Goal: Task Accomplishment & Management: Use online tool/utility

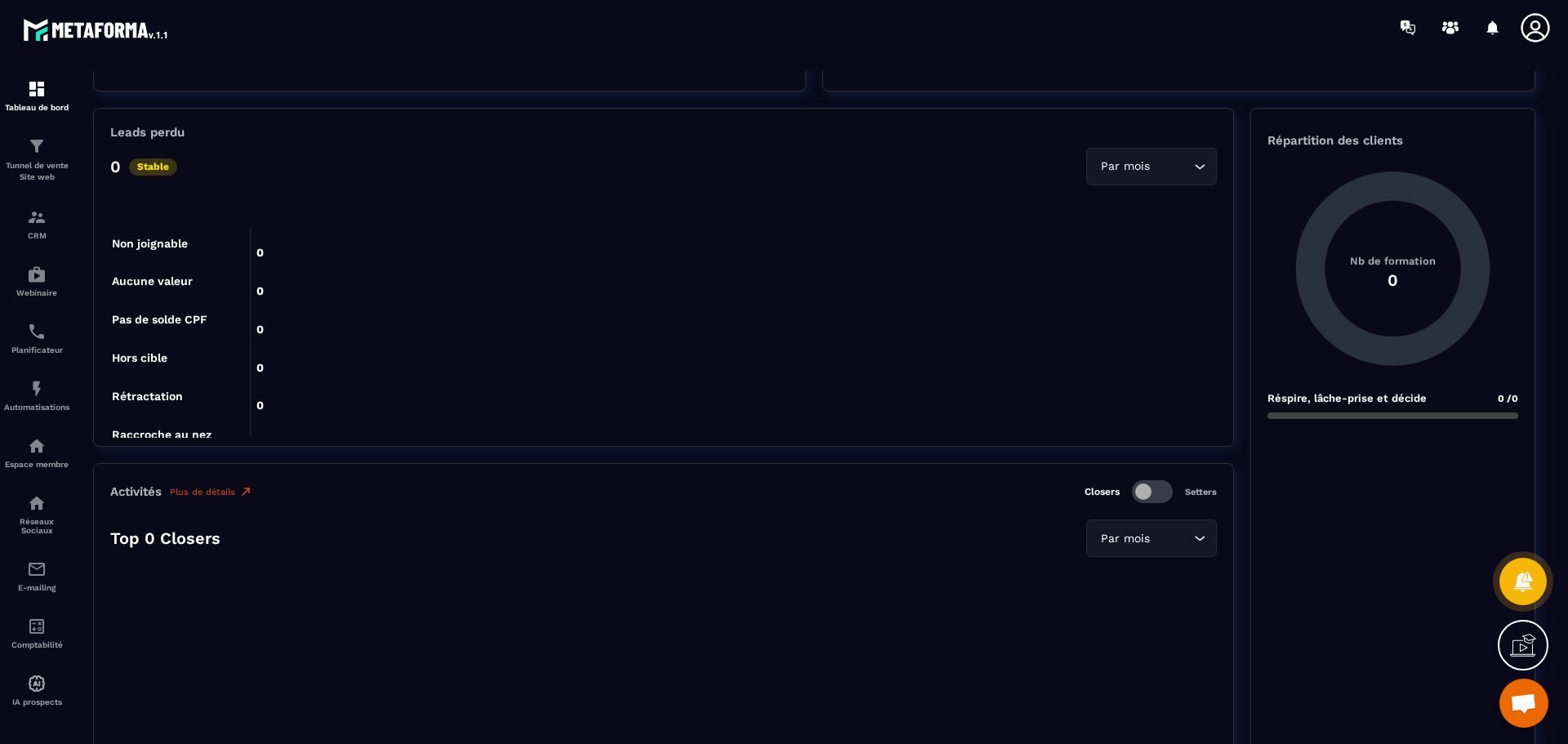
scroll to position [653, 0]
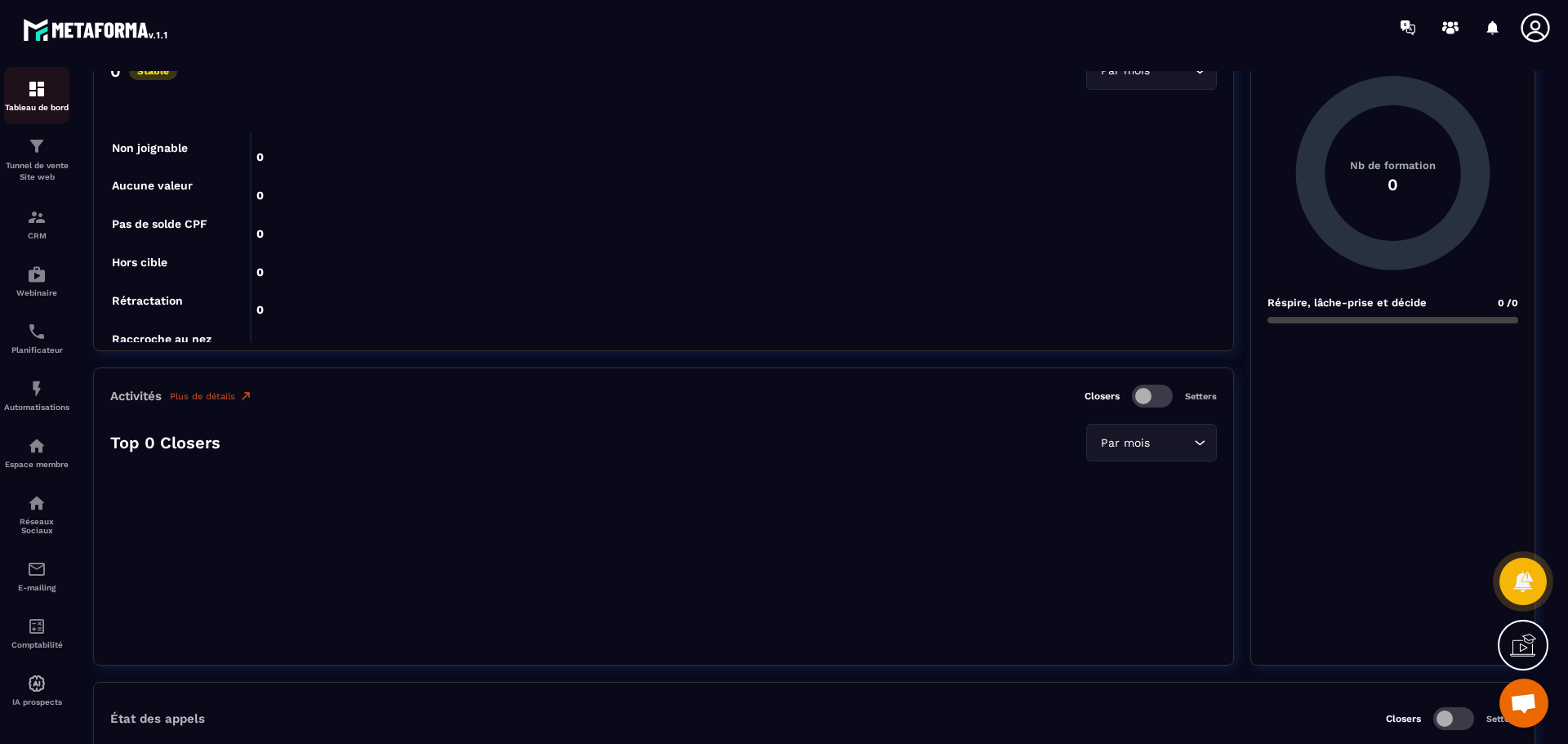
click at [30, 101] on div "Tableau de bord" at bounding box center [37, 95] width 65 height 32
click at [24, 167] on p "Tunnel de vente Site web" at bounding box center [37, 171] width 65 height 23
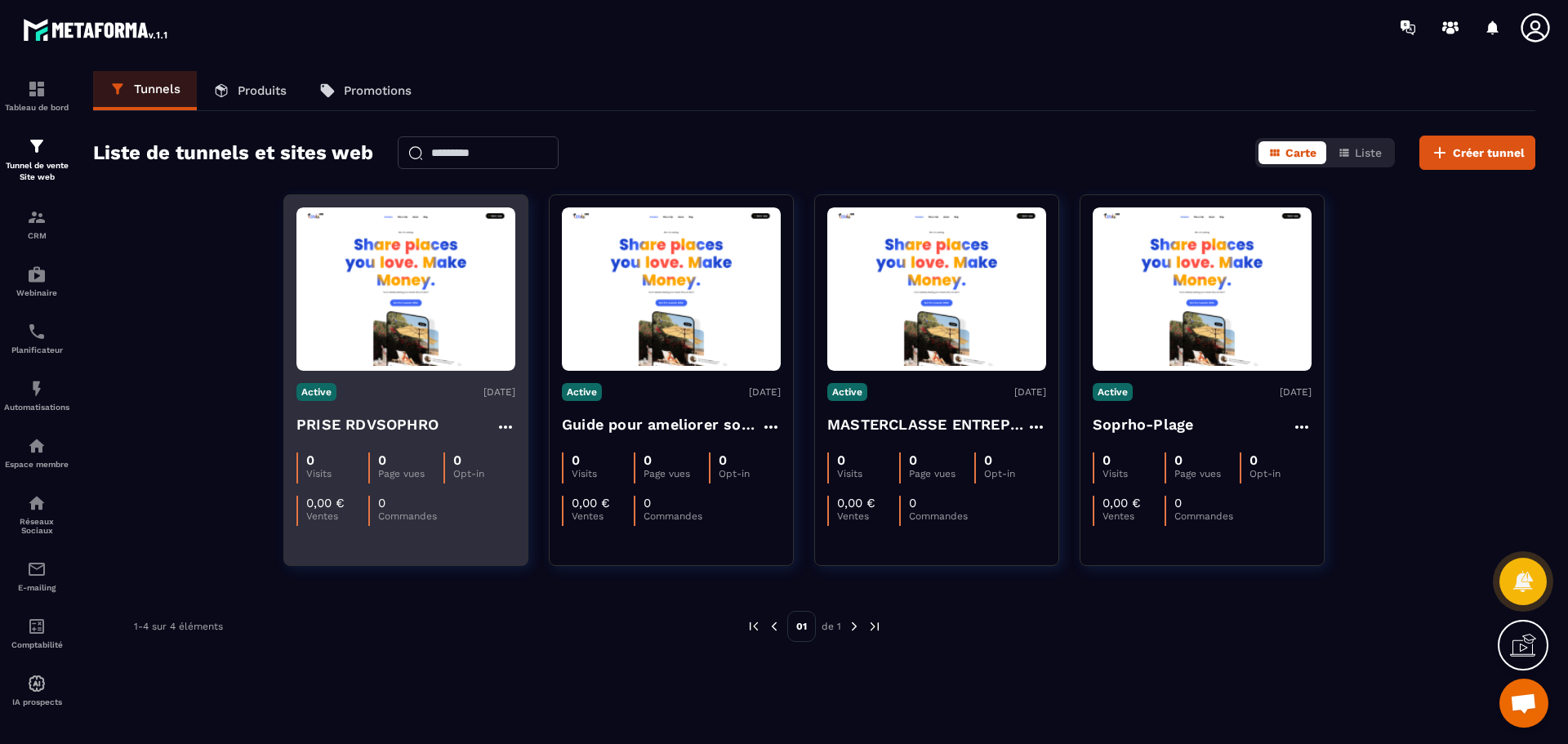
click at [428, 282] on img at bounding box center [406, 289] width 219 height 155
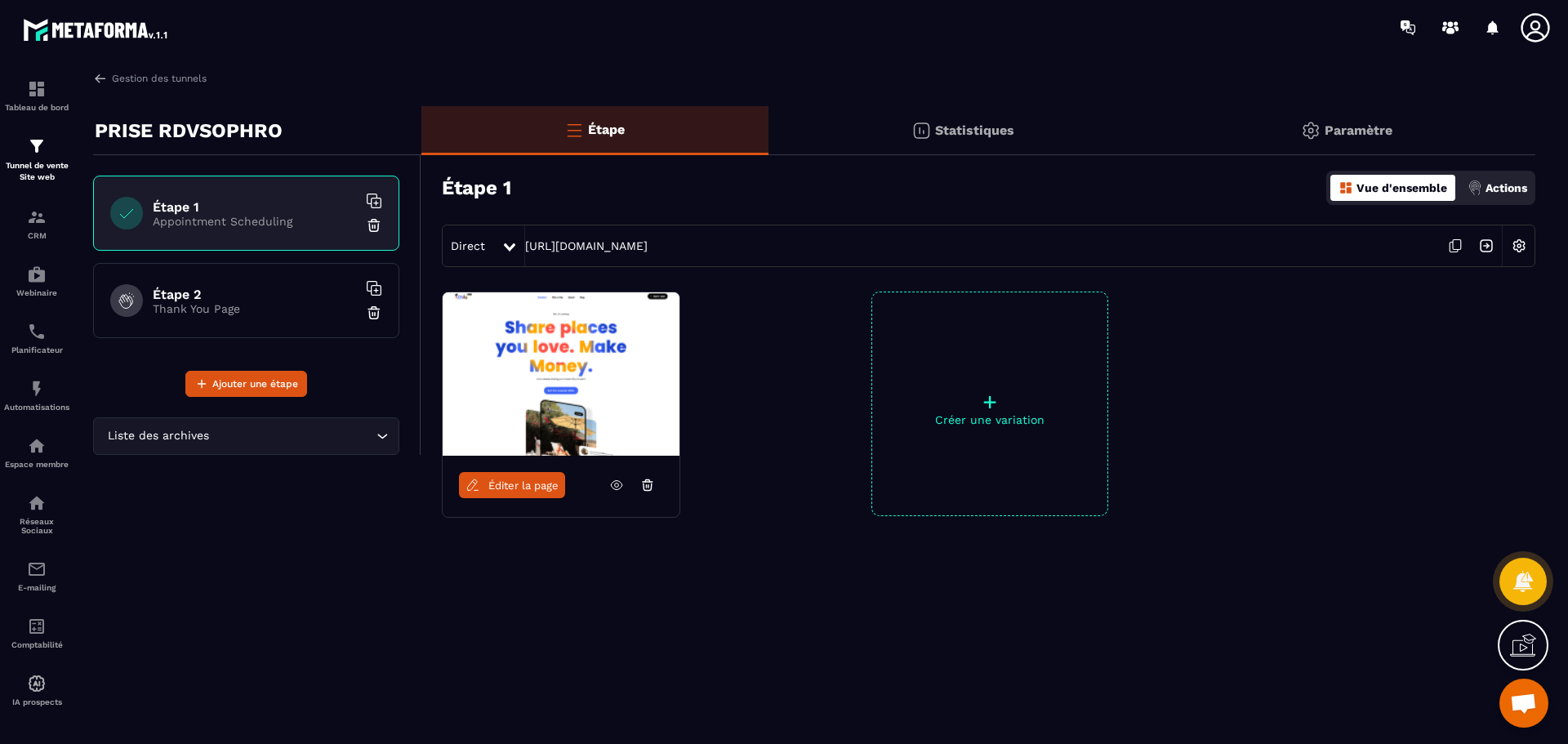
click at [1435, 185] on p "Vue d'ensemble" at bounding box center [1402, 188] width 91 height 13
click at [272, 226] on p "Appointment Scheduling" at bounding box center [255, 221] width 204 height 13
click at [604, 413] on img at bounding box center [560, 374] width 237 height 163
click at [526, 482] on span "Éditer la page" at bounding box center [523, 486] width 70 height 12
